Goal: Information Seeking & Learning: Learn about a topic

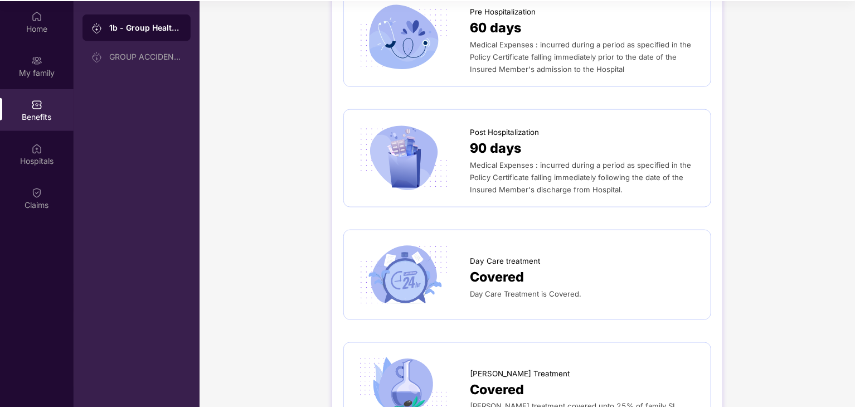
scroll to position [666, 0]
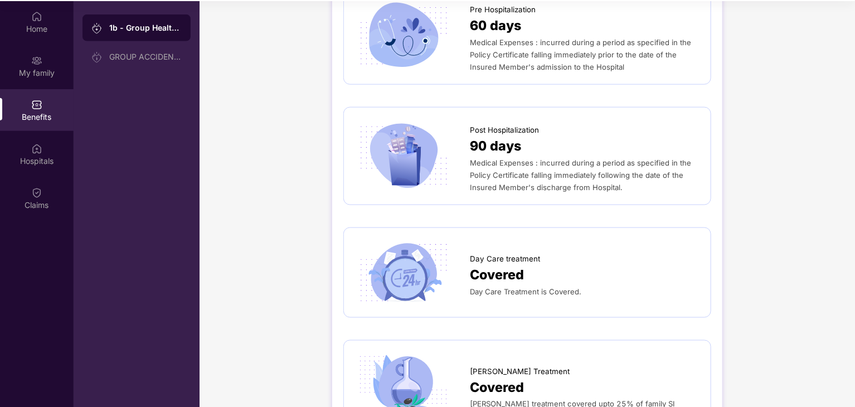
click at [468, 266] on div at bounding box center [412, 272] width 115 height 67
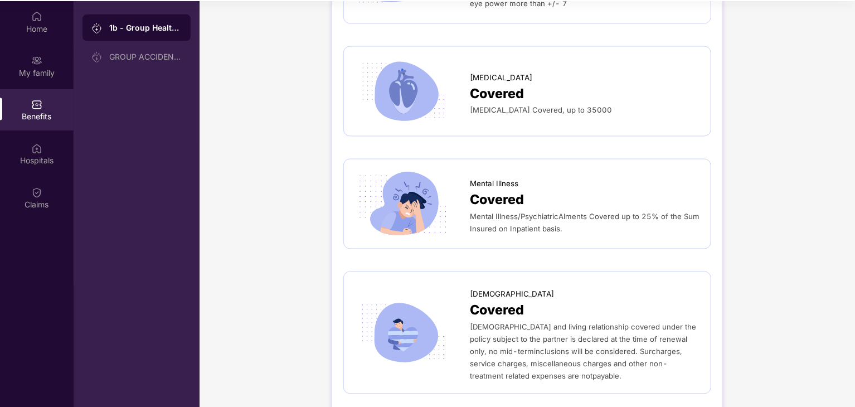
scroll to position [3116, 0]
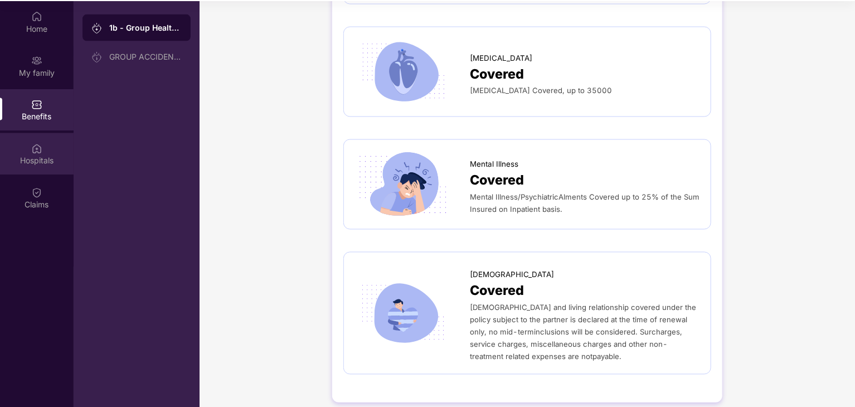
click at [44, 157] on div "Hospitals" at bounding box center [37, 161] width 74 height 11
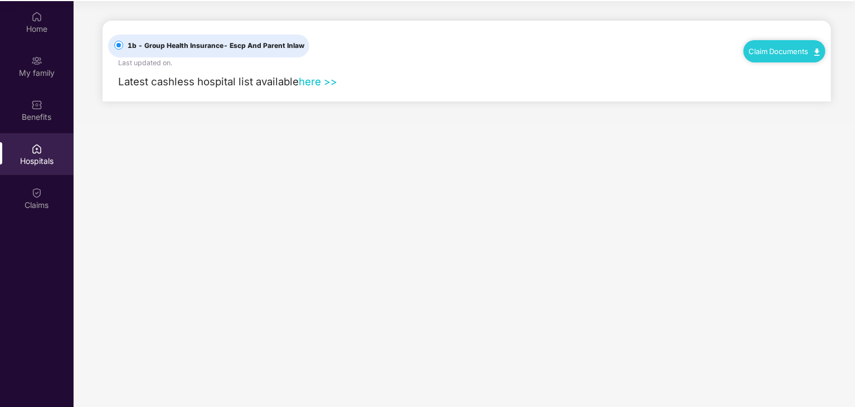
scroll to position [0, 0]
click at [29, 208] on div "Claims" at bounding box center [37, 205] width 74 height 11
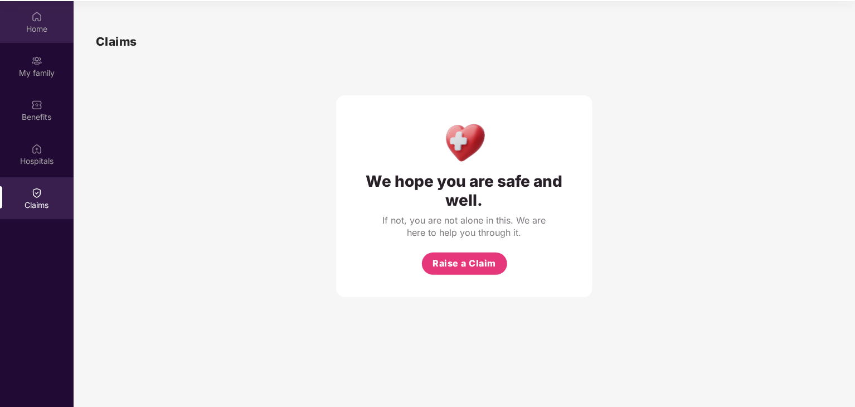
click at [38, 22] on div "Home" at bounding box center [37, 22] width 74 height 42
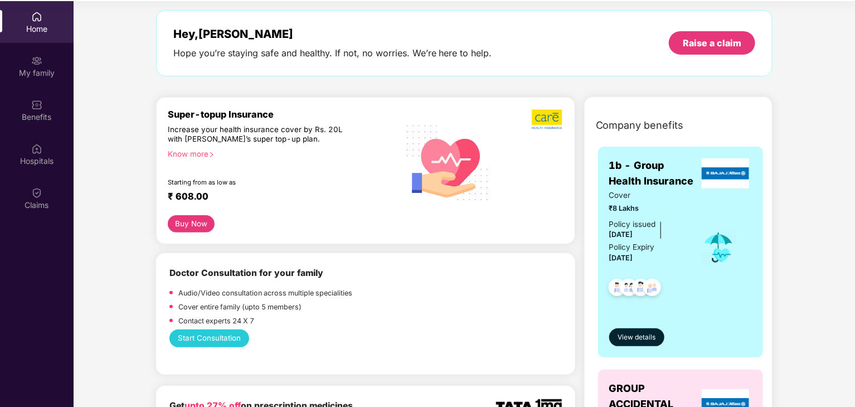
scroll to position [45, 0]
click at [203, 156] on div "Know more" at bounding box center [280, 153] width 224 height 8
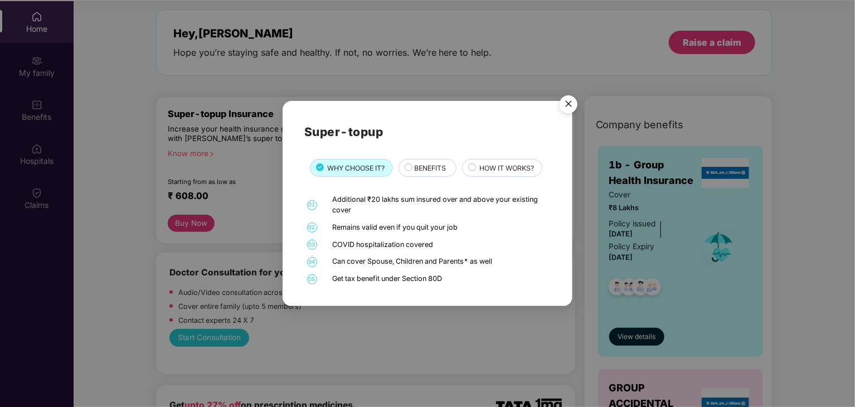
click at [417, 168] on span "BENEFITS" at bounding box center [430, 168] width 32 height 11
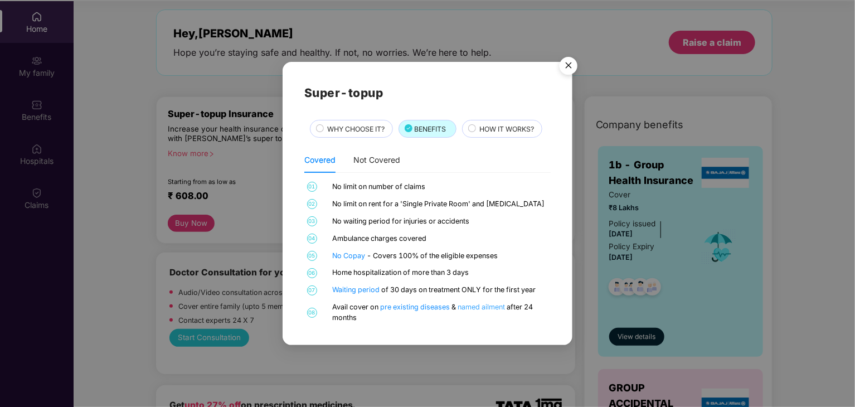
click at [472, 308] on link "named ailment" at bounding box center [482, 307] width 49 height 8
click at [383, 168] on div "Not Covered" at bounding box center [376, 160] width 47 height 26
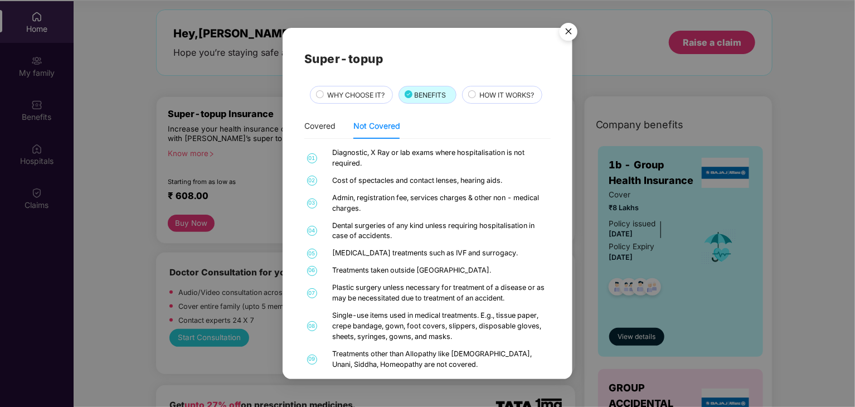
click at [567, 33] on img "Close" at bounding box center [568, 33] width 31 height 31
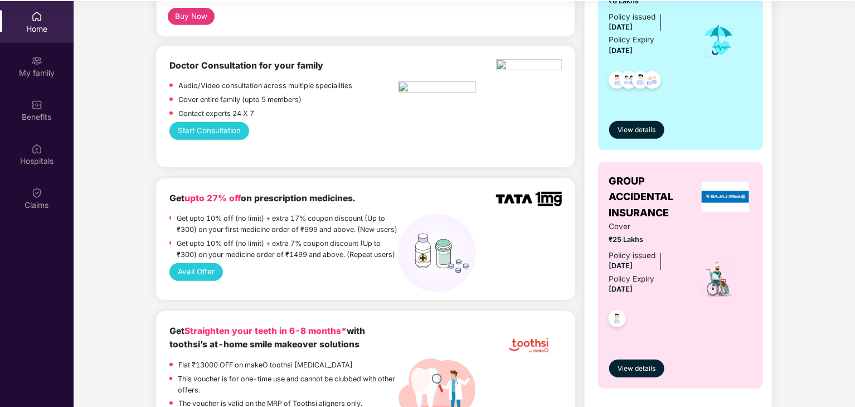
scroll to position [260, 0]
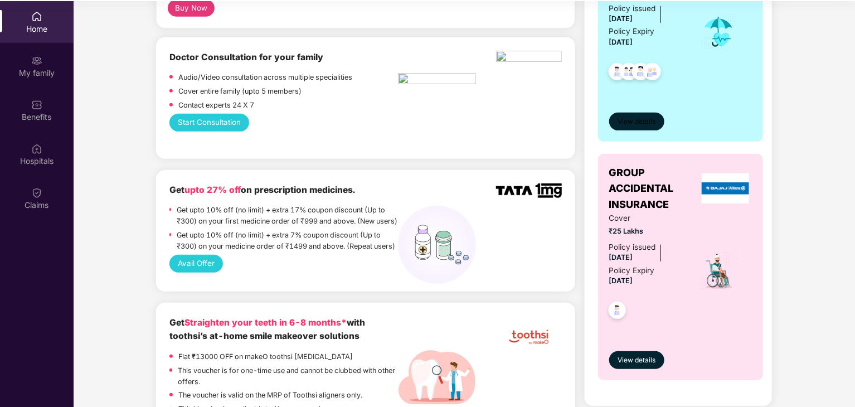
click at [640, 121] on span "View details" at bounding box center [637, 121] width 38 height 11
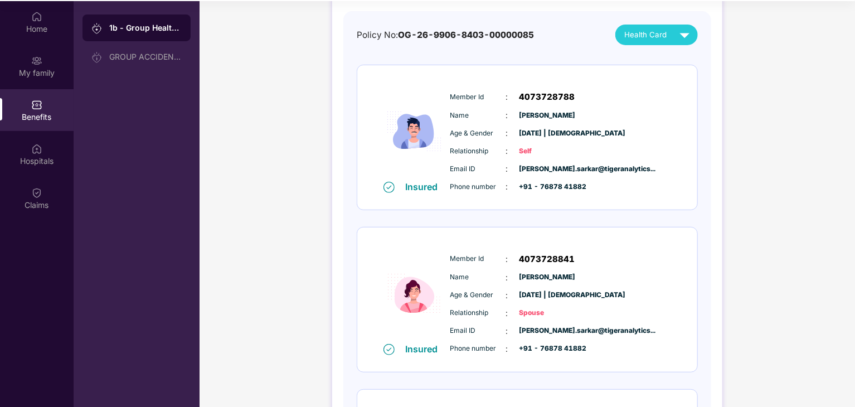
scroll to position [0, 0]
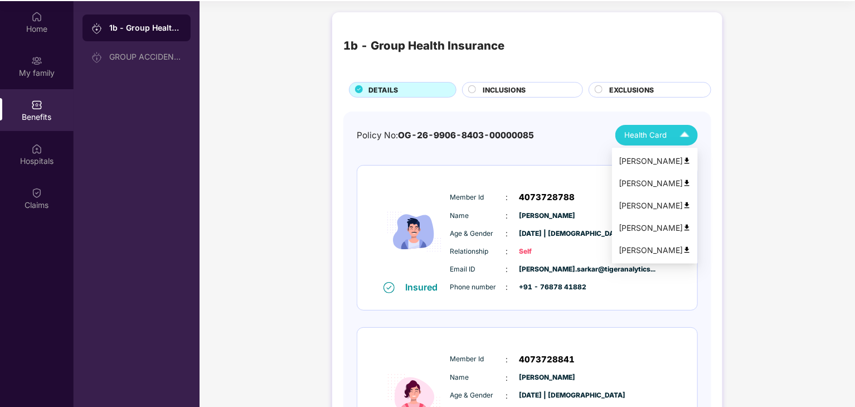
click at [658, 132] on span "Health Card" at bounding box center [645, 135] width 42 height 12
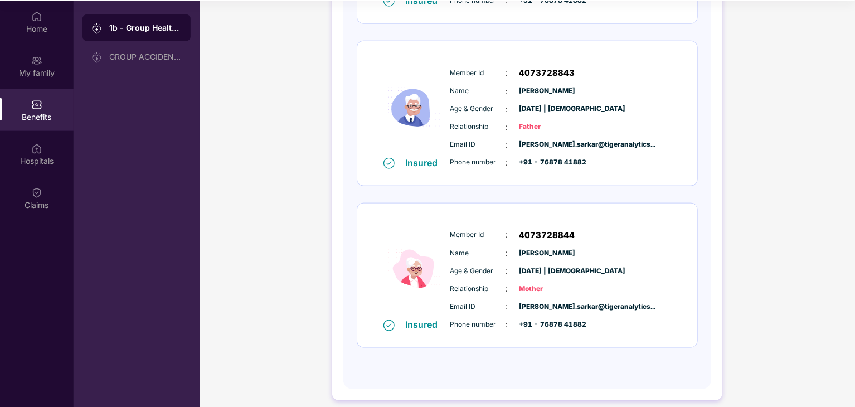
scroll to position [618, 0]
